Goal: Task Accomplishment & Management: Complete application form

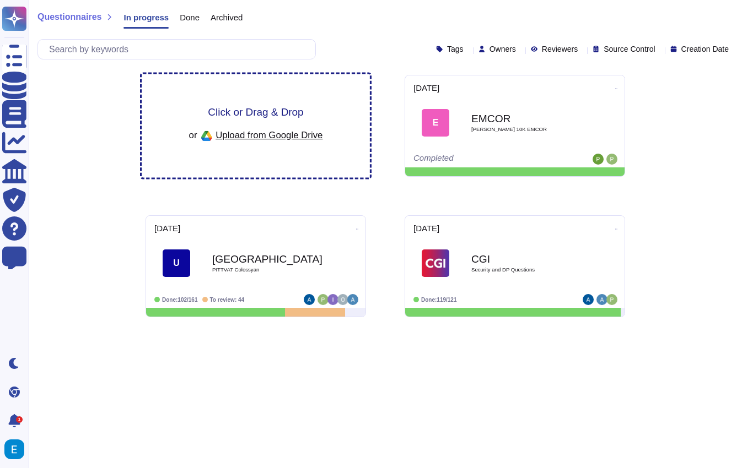
click at [206, 114] on div "Click or Drag & Drop or Upload from Google Drive" at bounding box center [256, 126] width 134 height 38
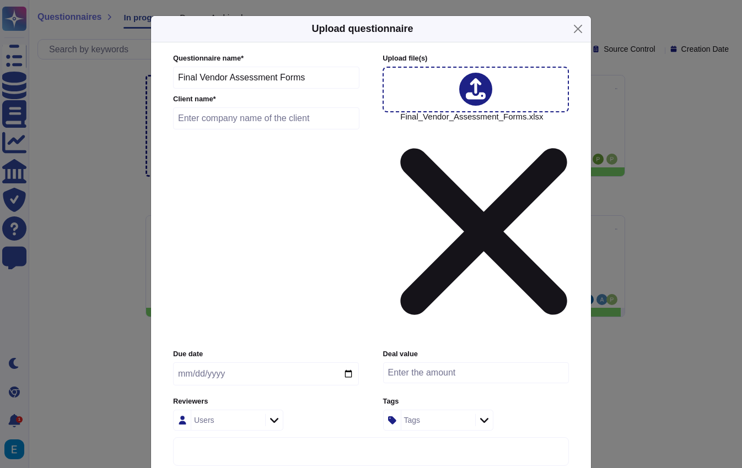
click at [484, 101] on icon at bounding box center [476, 89] width 20 height 23
click at [348, 363] on input "date" at bounding box center [266, 374] width 186 height 23
type input "[DATE]"
click at [273, 415] on icon at bounding box center [274, 420] width 8 height 11
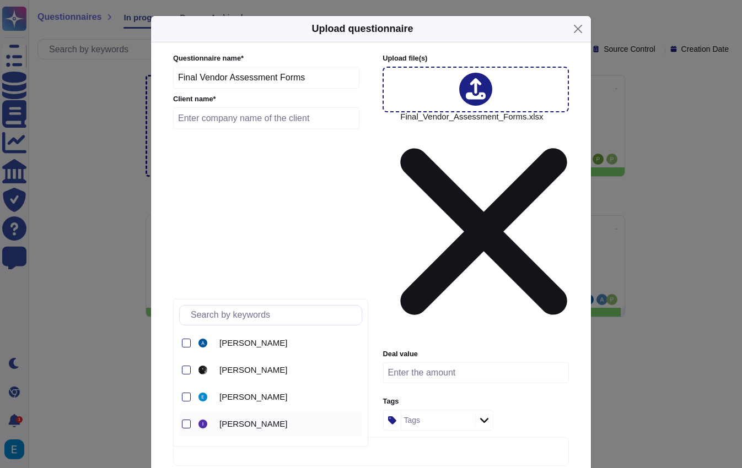
click at [186, 422] on div at bounding box center [186, 424] width 9 height 9
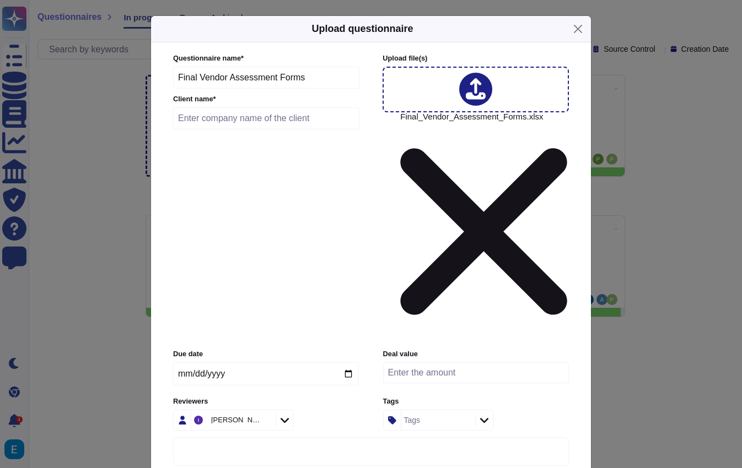
click at [314, 398] on label "Reviewers" at bounding box center [266, 401] width 186 height 7
click at [440, 363] on input "number" at bounding box center [476, 373] width 186 height 21
type input "15000"
click at [444, 411] on div "Tags" at bounding box center [436, 421] width 71 height 20
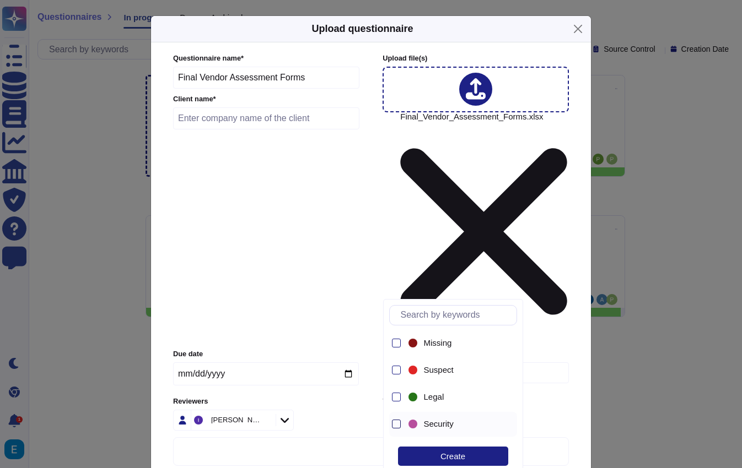
click at [393, 425] on div at bounding box center [396, 424] width 9 height 9
click at [347, 398] on label "Reviewers" at bounding box center [266, 401] width 186 height 7
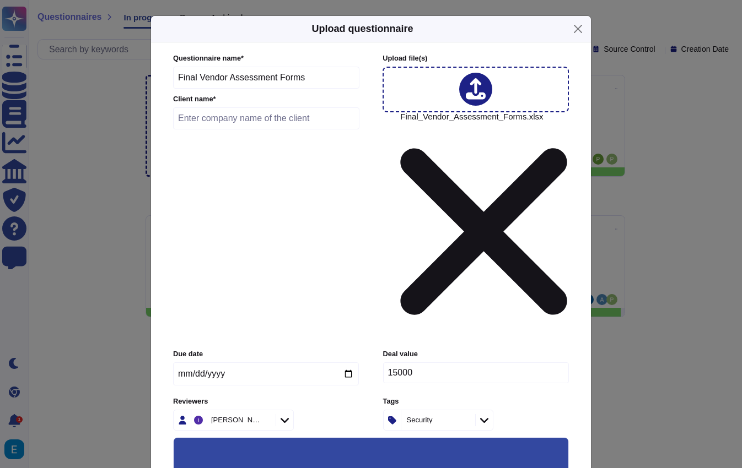
click at [0, 0] on input "Keep existing answers from the file" at bounding box center [0, 0] width 0 height 0
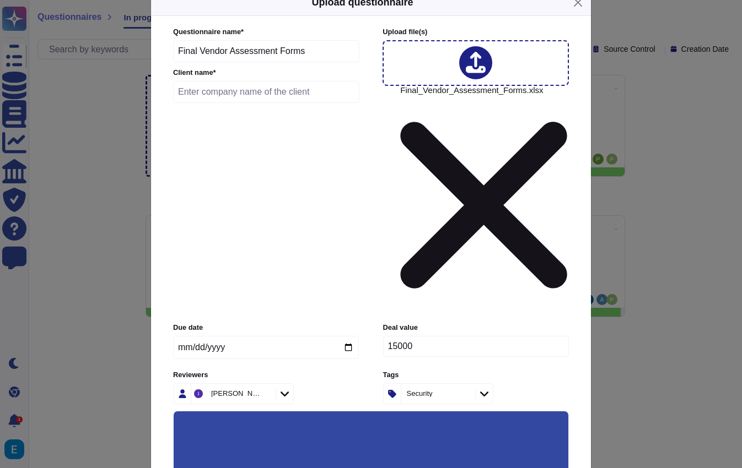
scroll to position [23, 0]
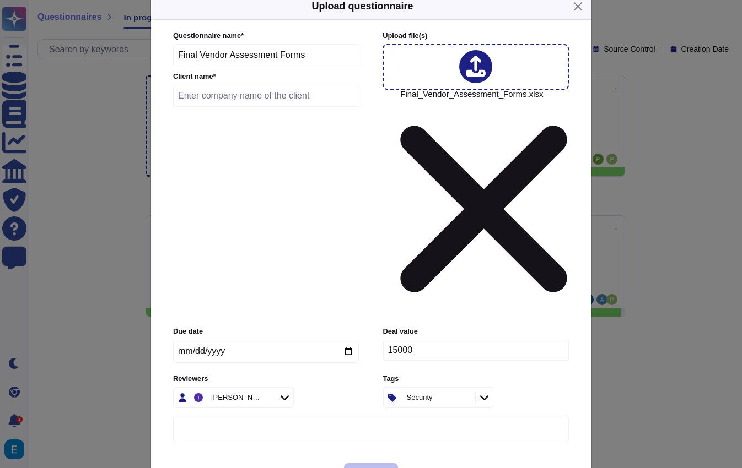
scroll to position [0, 0]
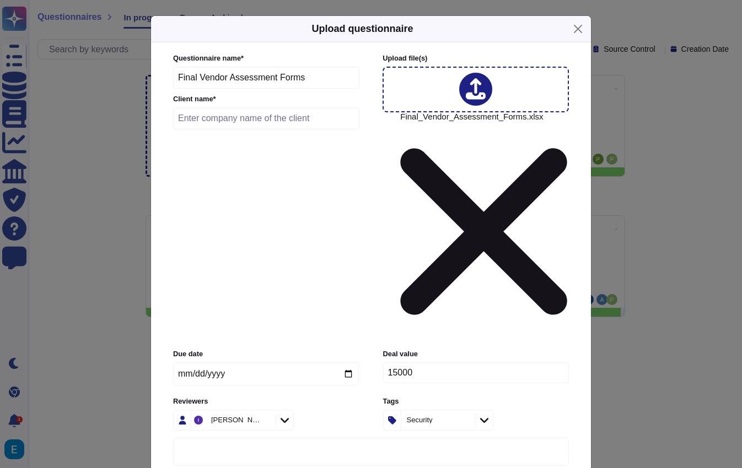
click at [274, 89] on input "Final Vendor Assessment Forms" at bounding box center [266, 78] width 186 height 22
click at [332, 89] on input "Final Vendor Assessment Forms" at bounding box center [266, 78] width 186 height 22
click at [179, 89] on input "Final Vendor Assessment Forms" at bounding box center [266, 78] width 186 height 22
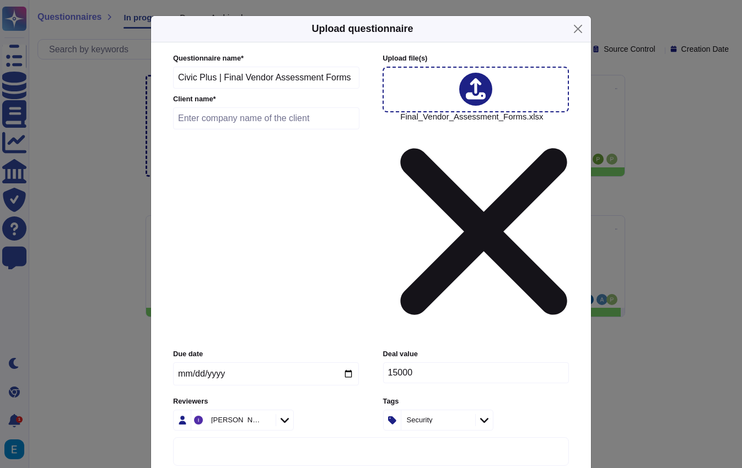
type input "Civic Plus | Final Vendor Assessment Forms"
click at [281, 129] on input "text" at bounding box center [266, 118] width 186 height 22
type input "CivicPlus"
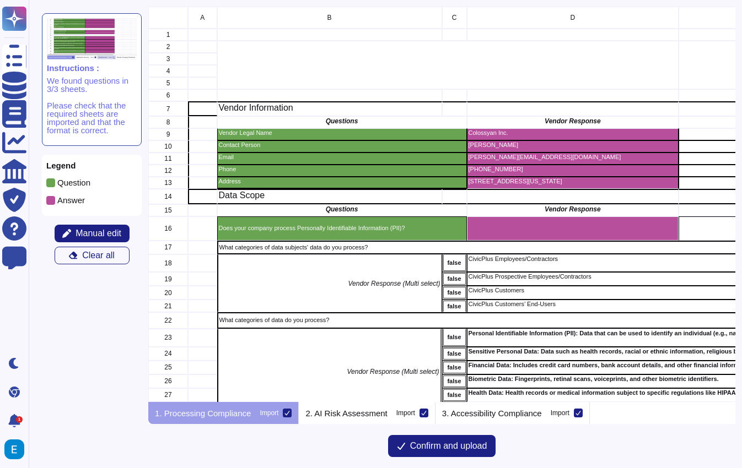
scroll to position [396, 587]
click at [350, 409] on p "2. AI Risk Assessment" at bounding box center [346, 413] width 82 height 8
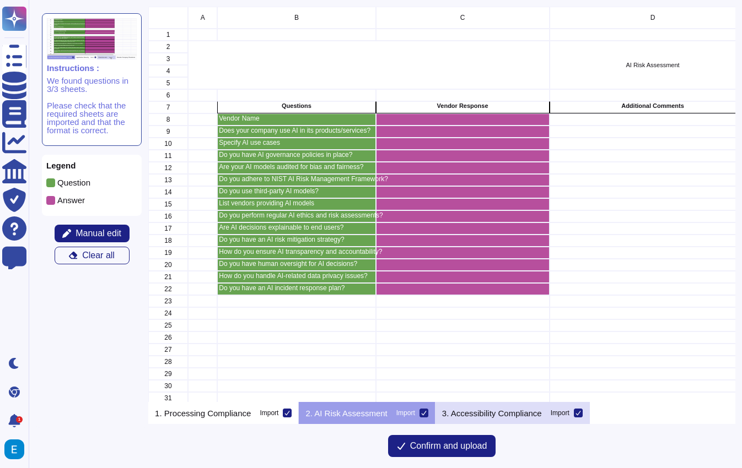
click at [493, 415] on p "3. Accessibility Compliance" at bounding box center [492, 413] width 100 height 8
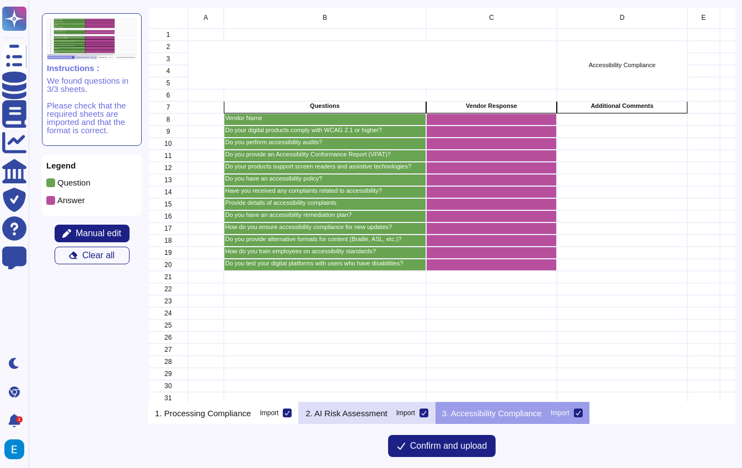
click at [344, 410] on p "2. AI Risk Assessment" at bounding box center [346, 413] width 82 height 8
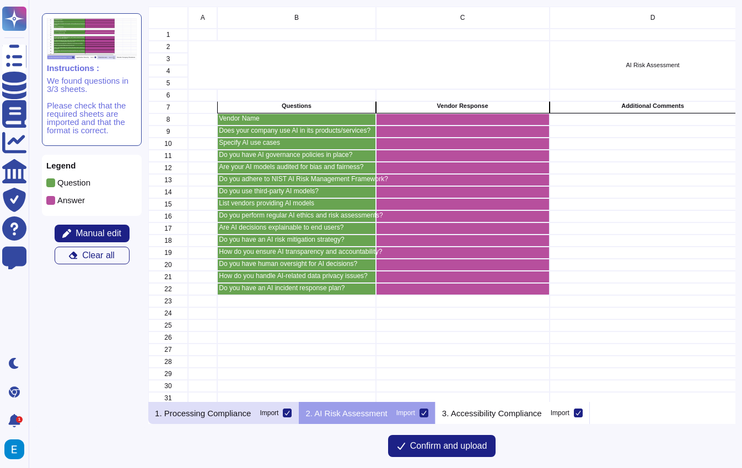
click at [237, 412] on p "1. Processing Compliance" at bounding box center [203, 413] width 96 height 8
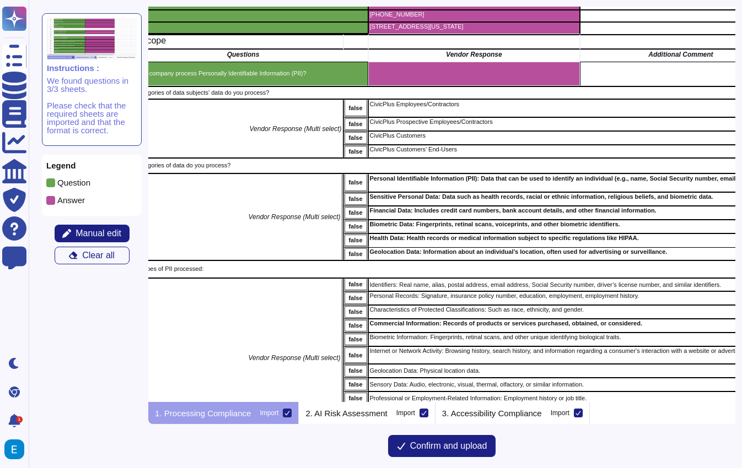
scroll to position [155, 95]
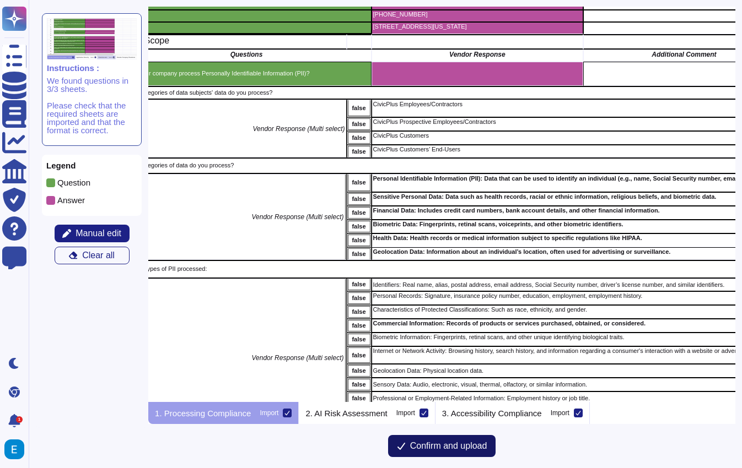
click at [436, 447] on span "Confirm and upload" at bounding box center [448, 446] width 77 height 9
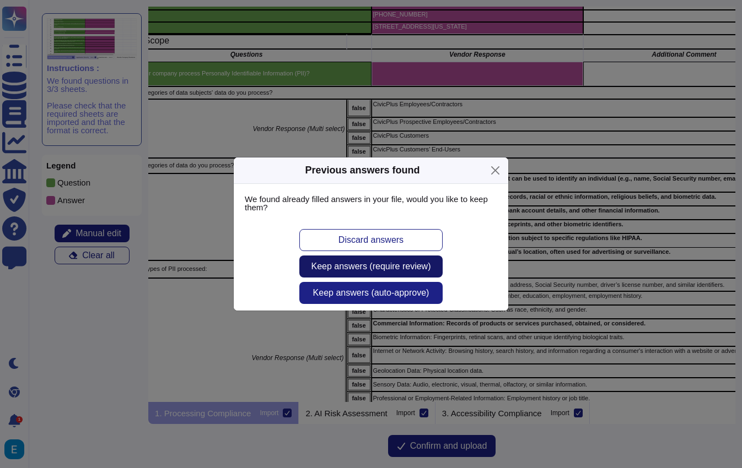
click at [350, 265] on span "Keep answers (require review)" at bounding box center [371, 266] width 120 height 9
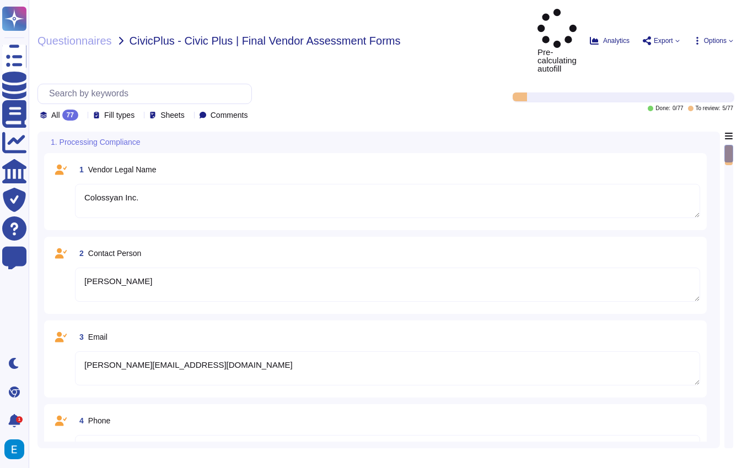
type textarea "Colossyan Inc."
type textarea "[PERSON_NAME]"
type textarea "[PERSON_NAME][EMAIL_ADDRESS][DOMAIN_NAME]"
type textarea "[PHONE_NUMBER]"
type textarea "[STREET_ADDRESS][US_STATE]"
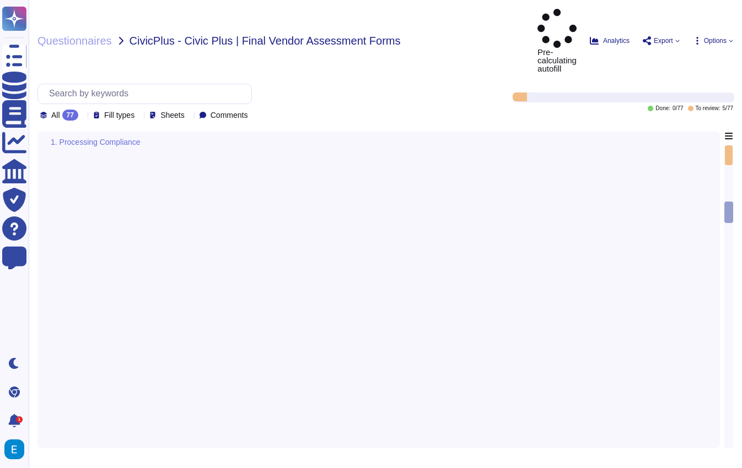
scroll to position [190, 0]
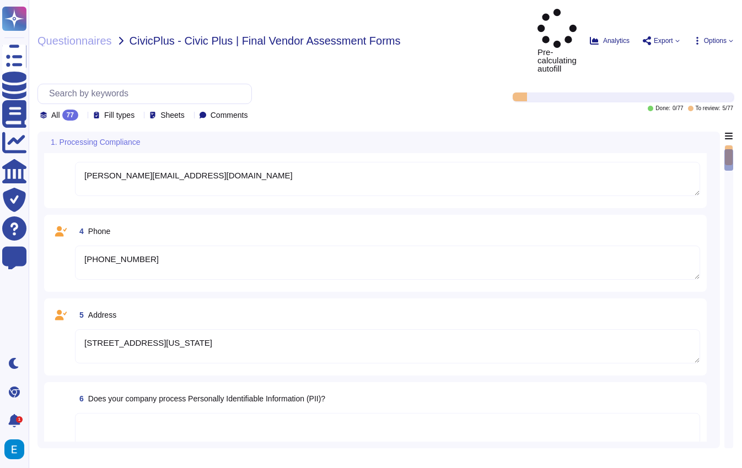
type textarea "Colossyan Inc."
type textarea "[PERSON_NAME]"
type textarea "[PERSON_NAME][EMAIL_ADDRESS][DOMAIN_NAME]"
type textarea "[PHONE_NUMBER]"
type textarea "[STREET_ADDRESS][US_STATE]"
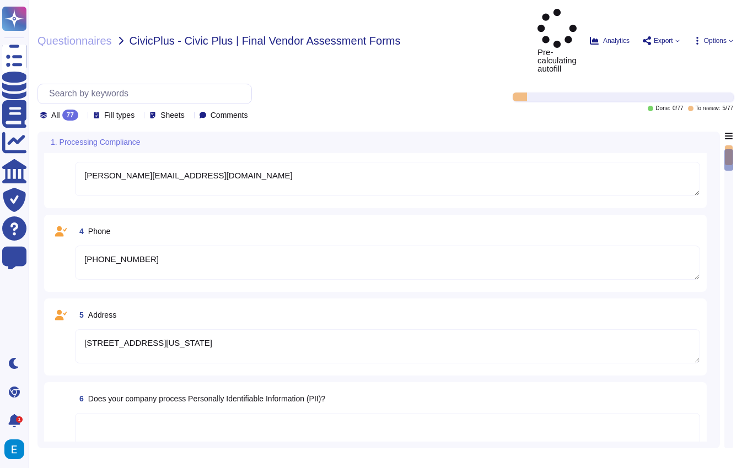
scroll to position [0, 0]
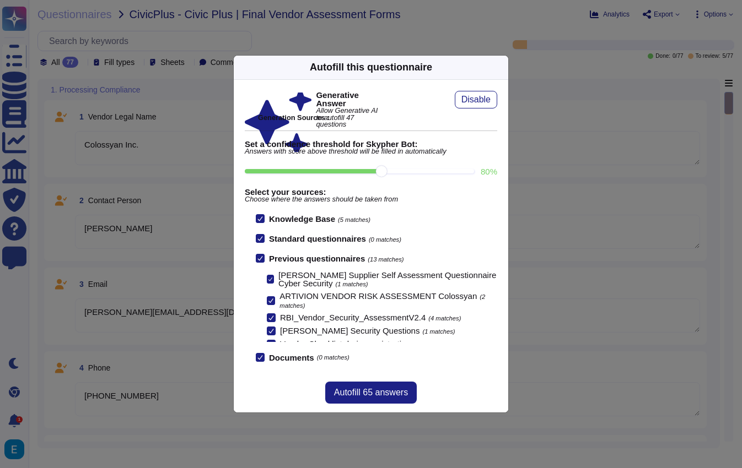
click at [390, 27] on div "Autofill this questionnaire Generative Answer Allow Generative AI to autofill 4…" at bounding box center [371, 234] width 742 height 468
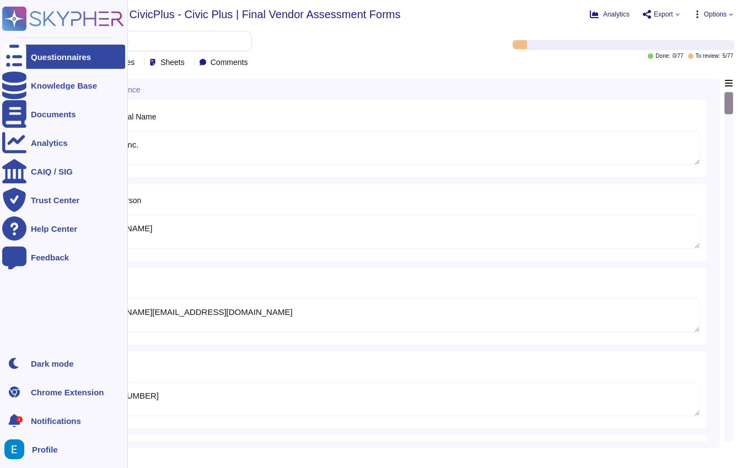
click at [17, 14] on rect at bounding box center [14, 19] width 24 height 24
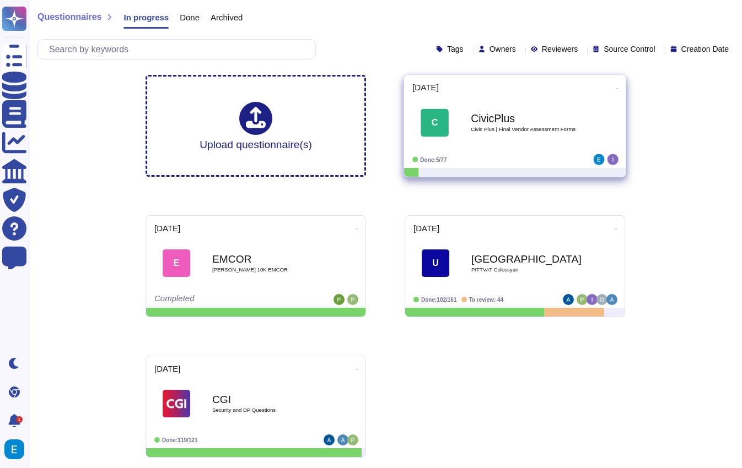
click at [504, 154] on div "Done: 5/77" at bounding box center [480, 159] width 137 height 11
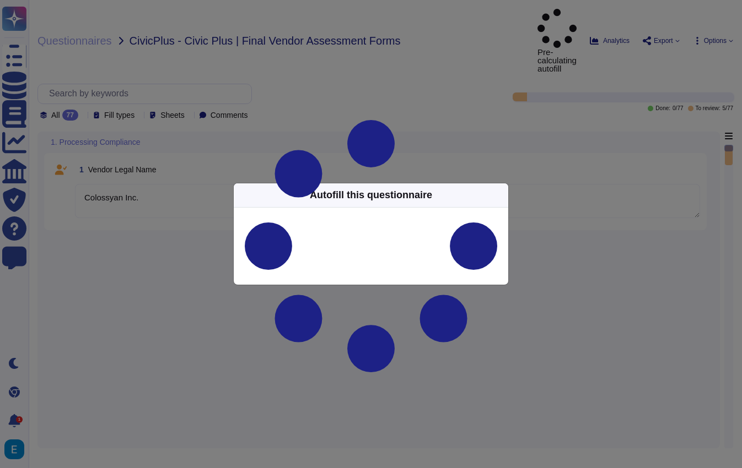
type textarea "Colossyan Inc."
type textarea "[PERSON_NAME]"
type textarea "[PERSON_NAME][EMAIL_ADDRESS][DOMAIN_NAME]"
type textarea "[PHONE_NUMBER]"
type textarea "[STREET_ADDRESS][US_STATE]"
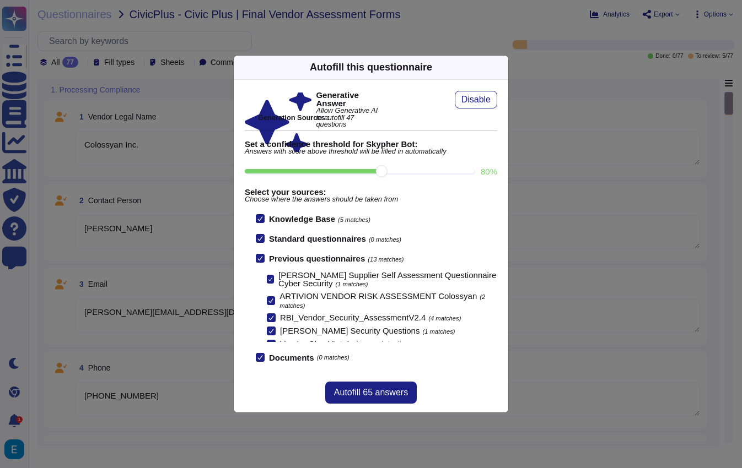
click at [387, 36] on div "Autofill this questionnaire Generative Answer Allow Generative AI to autofill 4…" at bounding box center [371, 234] width 742 height 468
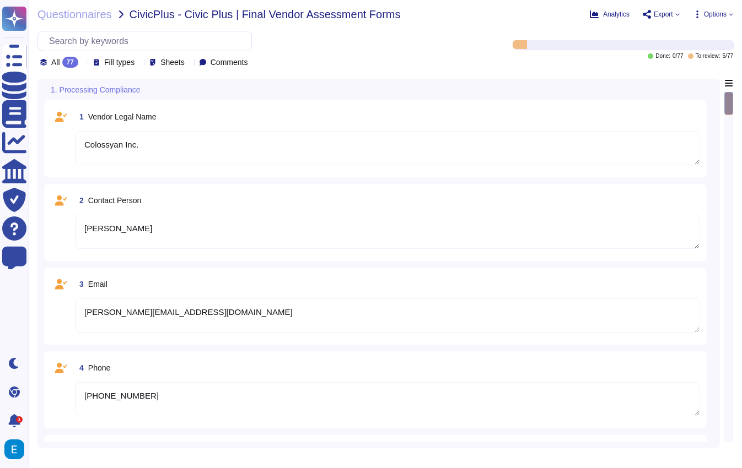
click at [721, 15] on span "Options" at bounding box center [715, 14] width 23 height 7
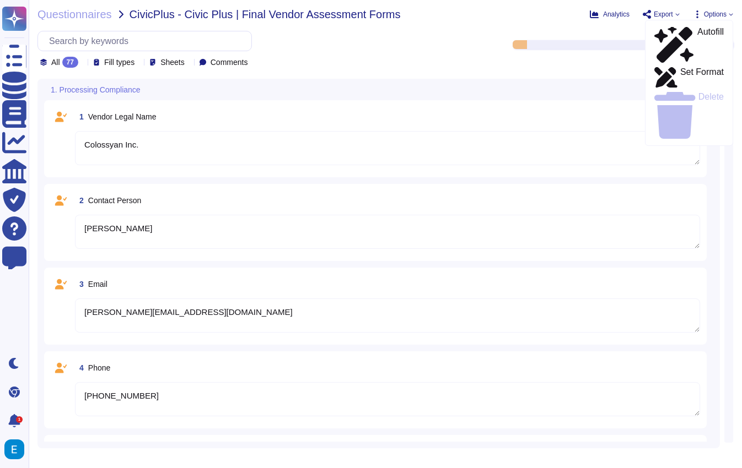
click at [721, 15] on span "Options" at bounding box center [715, 14] width 23 height 7
